Goal: Transaction & Acquisition: Book appointment/travel/reservation

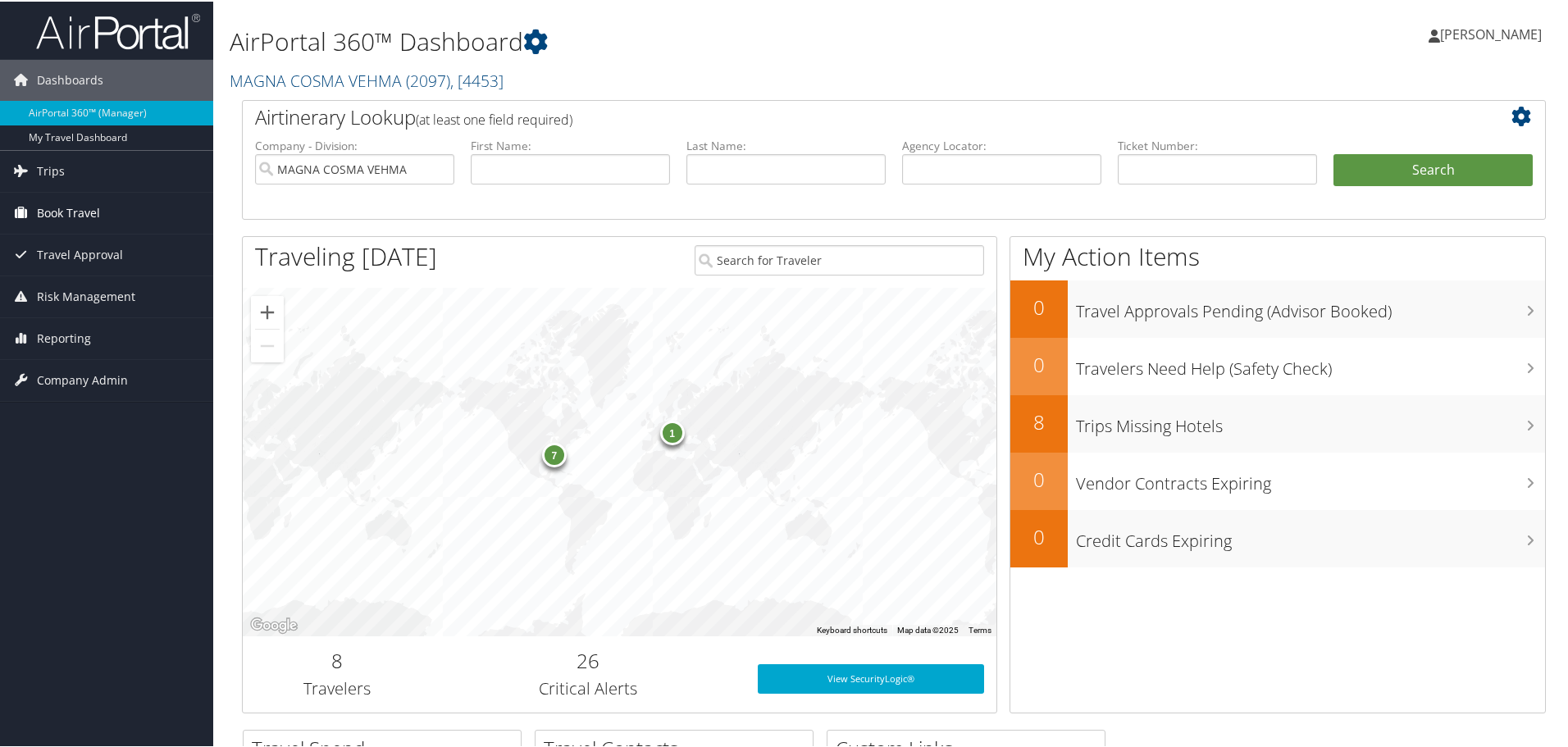
click at [64, 214] on span "Book Travel" at bounding box center [68, 211] width 63 height 41
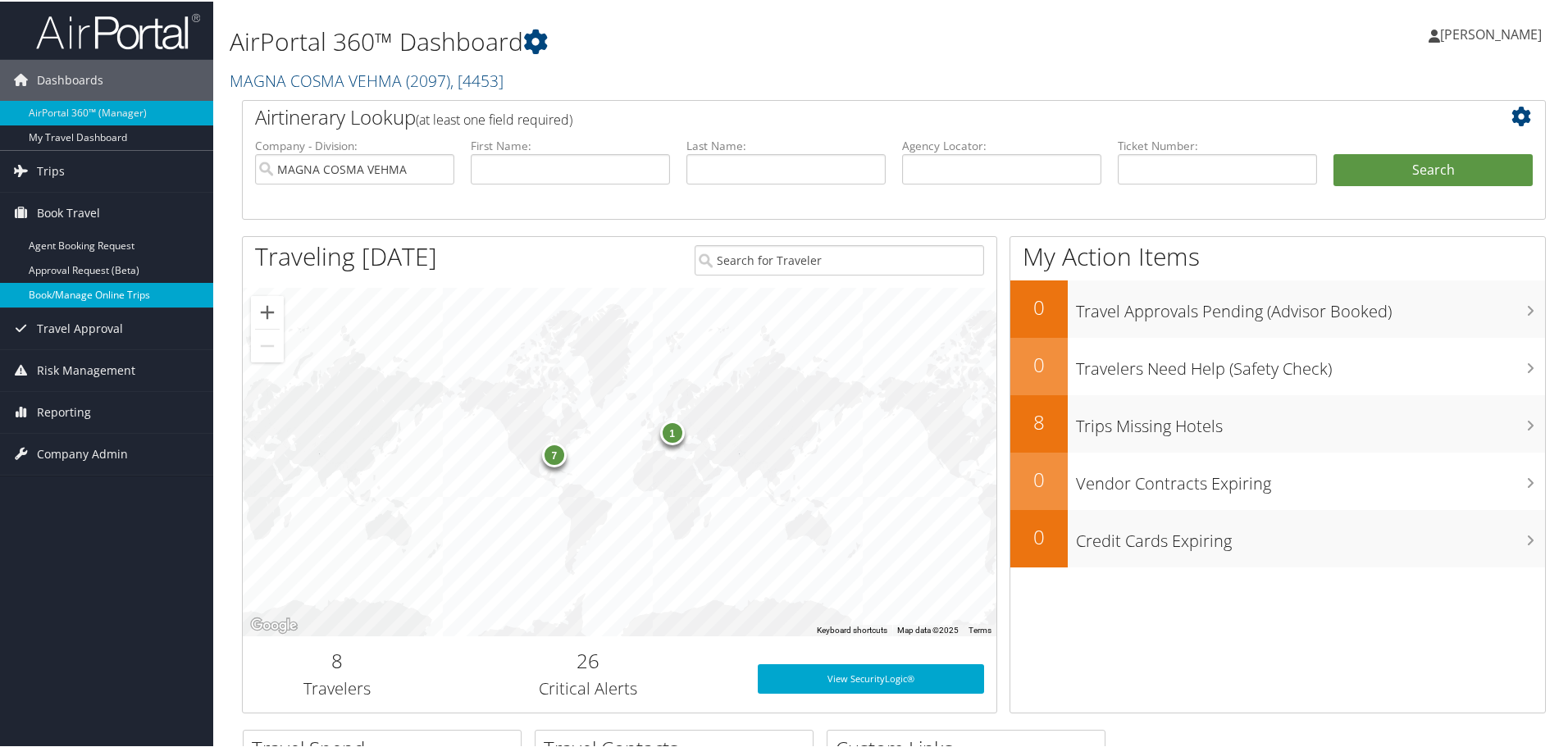
click at [71, 294] on link "Book/Manage Online Trips" at bounding box center [106, 293] width 213 height 25
